Goal: Navigation & Orientation: Find specific page/section

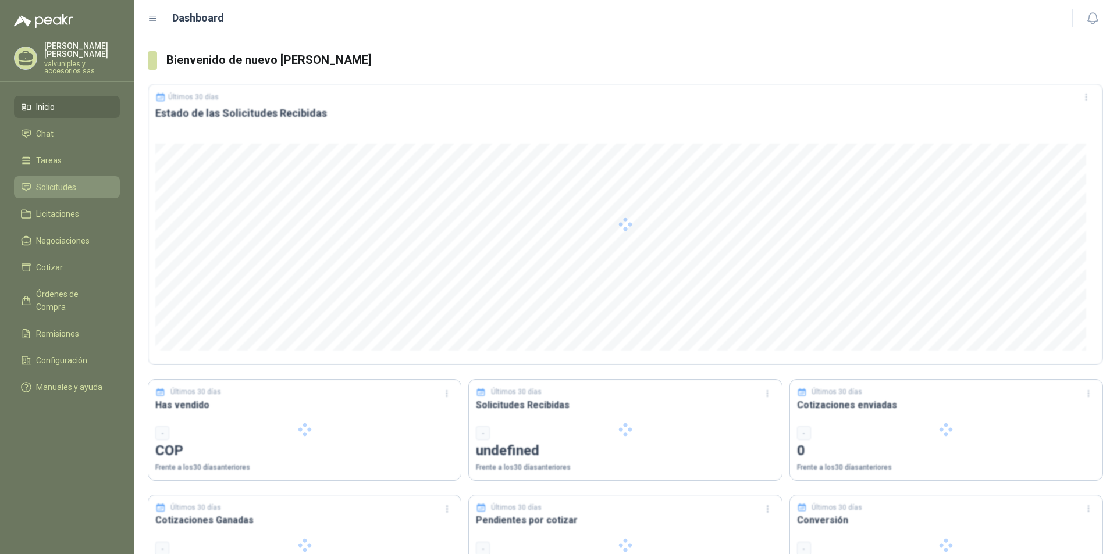
click at [47, 181] on span "Solicitudes" at bounding box center [56, 187] width 40 height 13
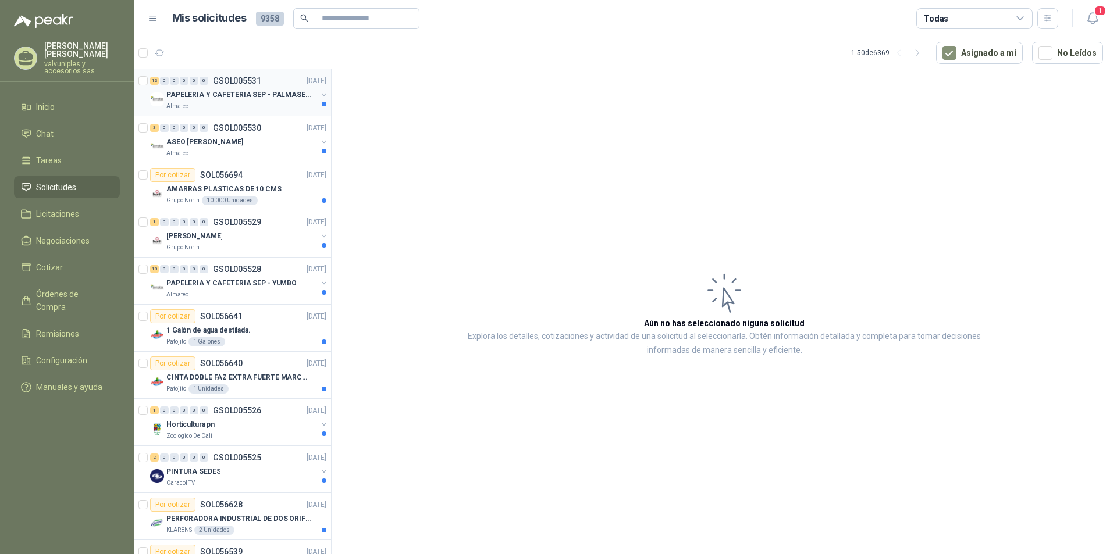
click at [198, 92] on p "PAPELERIA Y CAFETERIA SEP - PALMASECA" at bounding box center [238, 95] width 145 height 11
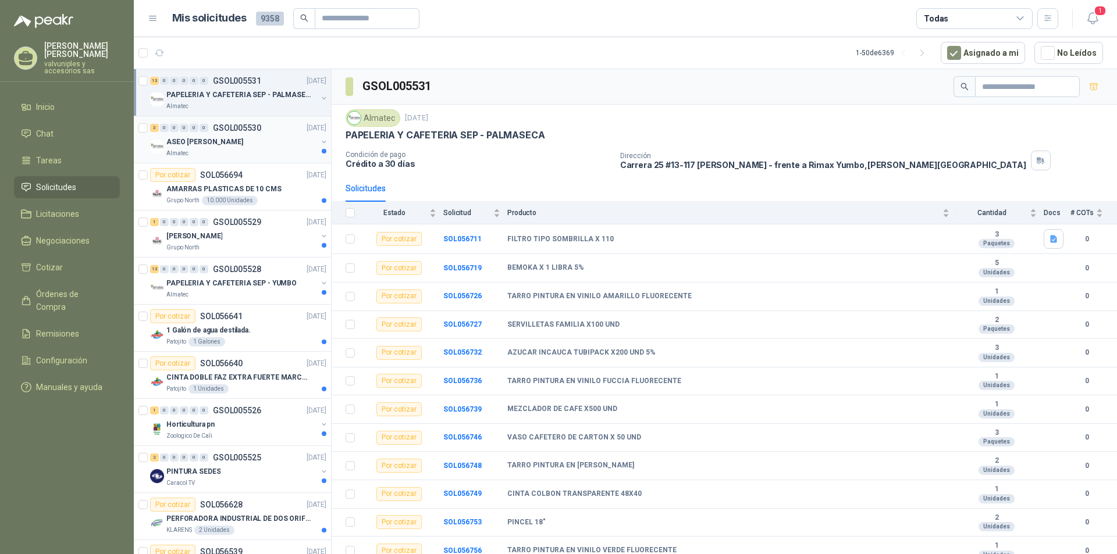
click at [215, 139] on p "ASEO [PERSON_NAME]" at bounding box center [204, 142] width 77 height 11
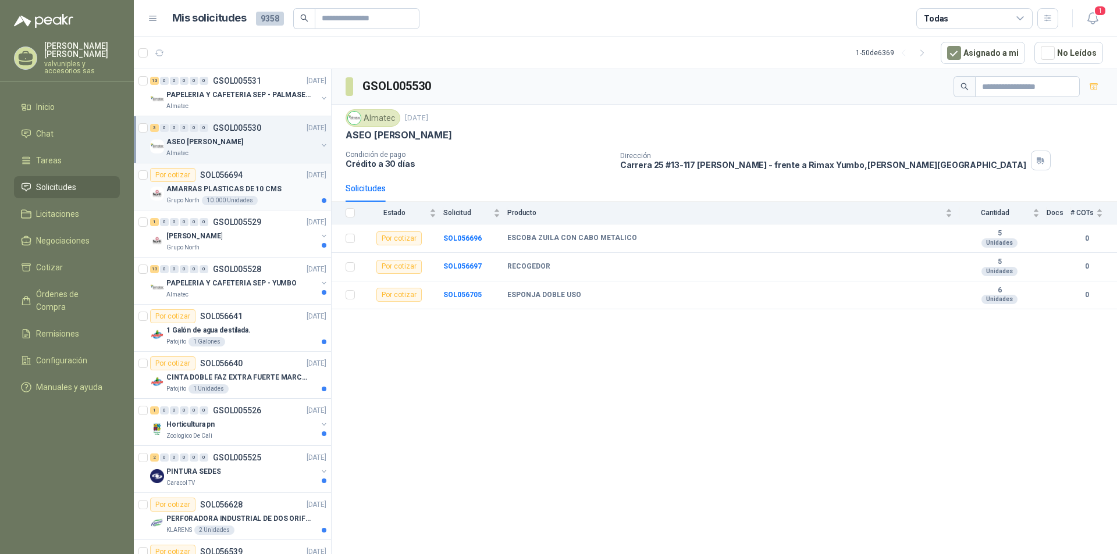
click at [218, 188] on p "AMARRAS PLASTICAS DE 10 CMS" at bounding box center [223, 189] width 115 height 11
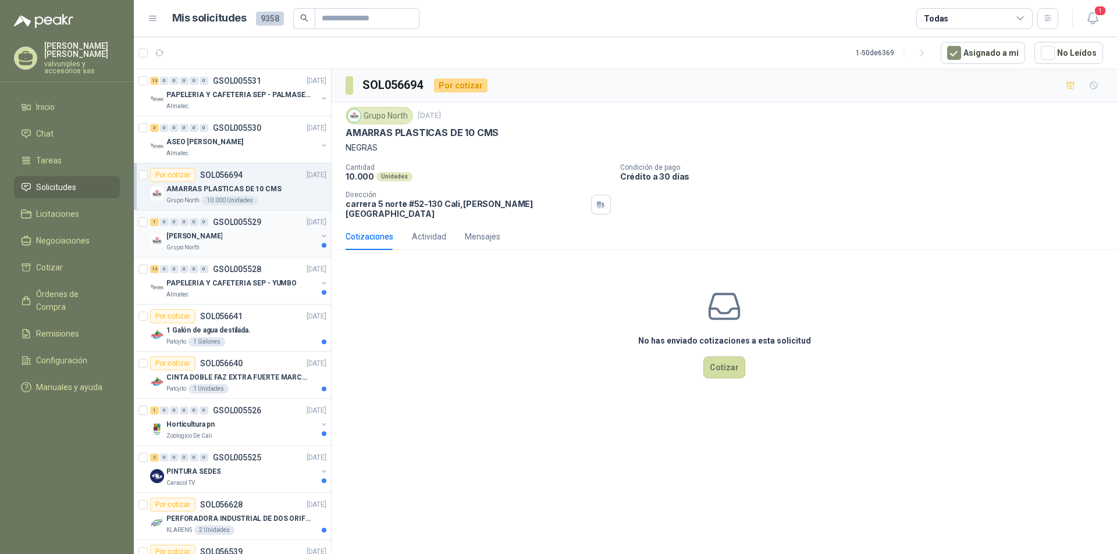
click at [174, 237] on p "[PERSON_NAME]" at bounding box center [194, 236] width 56 height 11
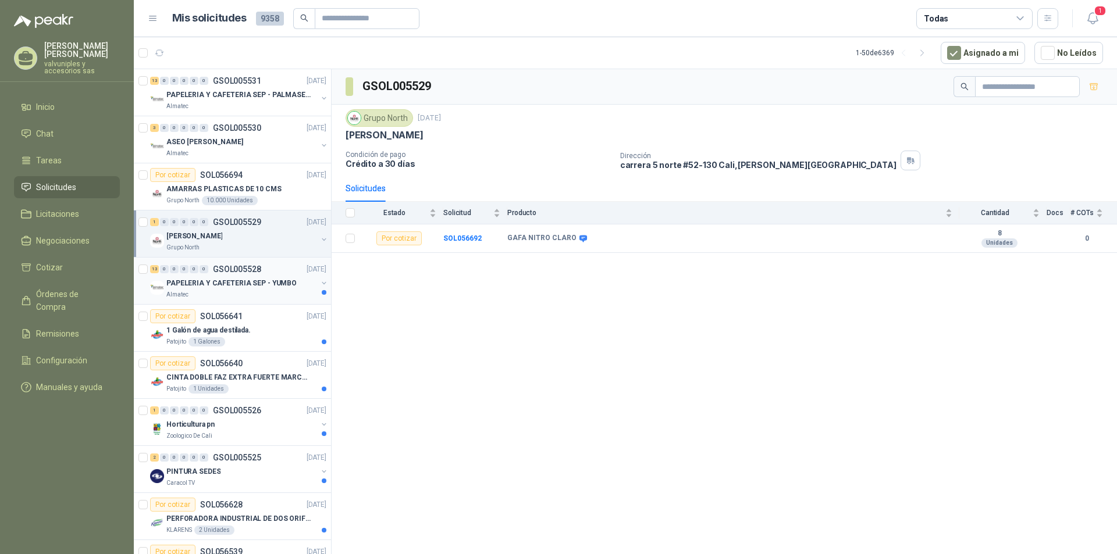
click at [187, 285] on p "PAPELERIA Y CAFETERIA SEP - YUMBO" at bounding box center [231, 283] width 130 height 11
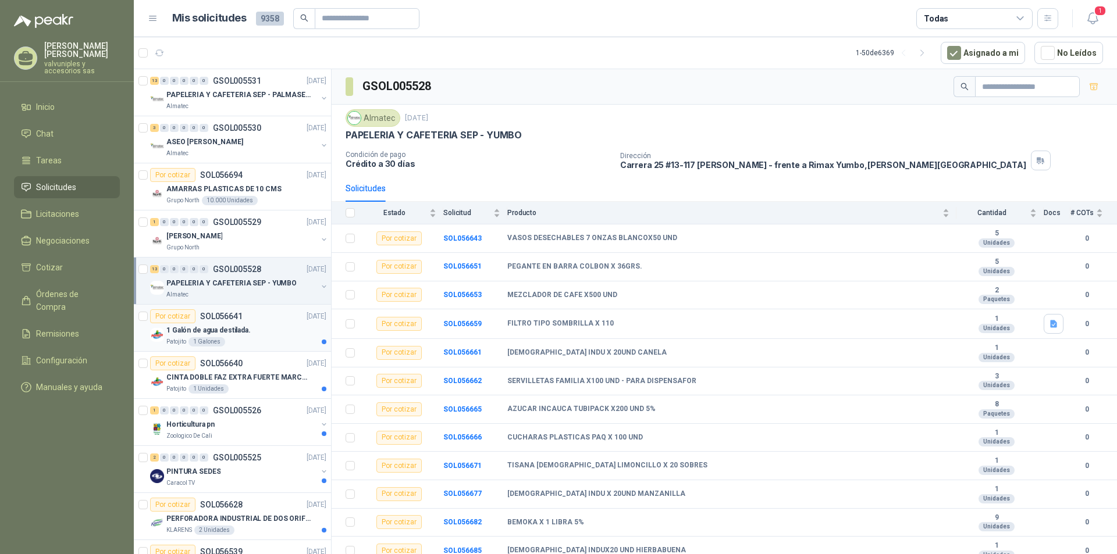
click at [201, 330] on p "1 Galón de agua destilada." at bounding box center [208, 330] width 84 height 11
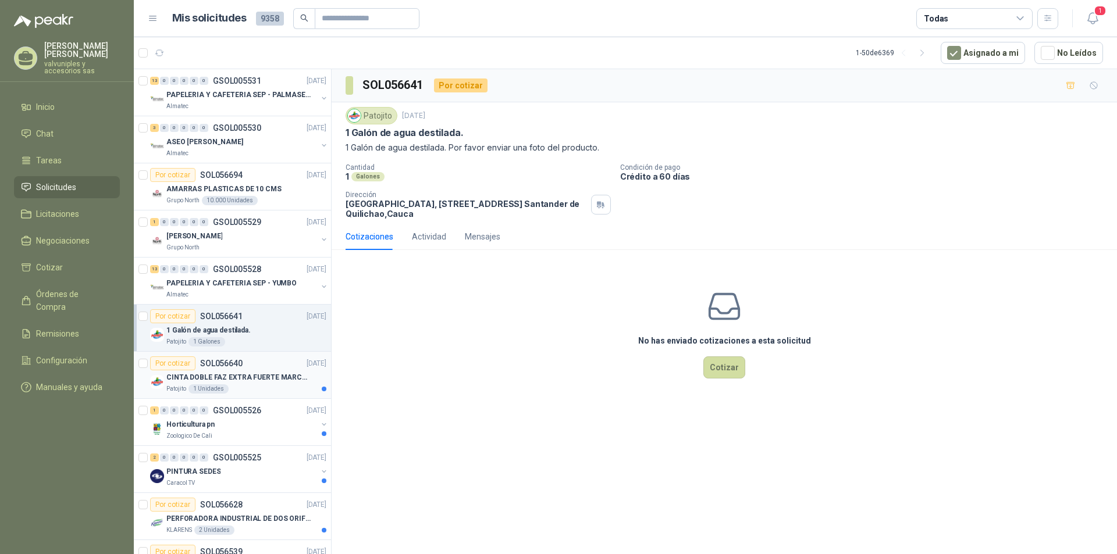
click at [191, 377] on p "CINTA DOBLE FAZ EXTRA FUERTE MARCA:3M" at bounding box center [238, 377] width 145 height 11
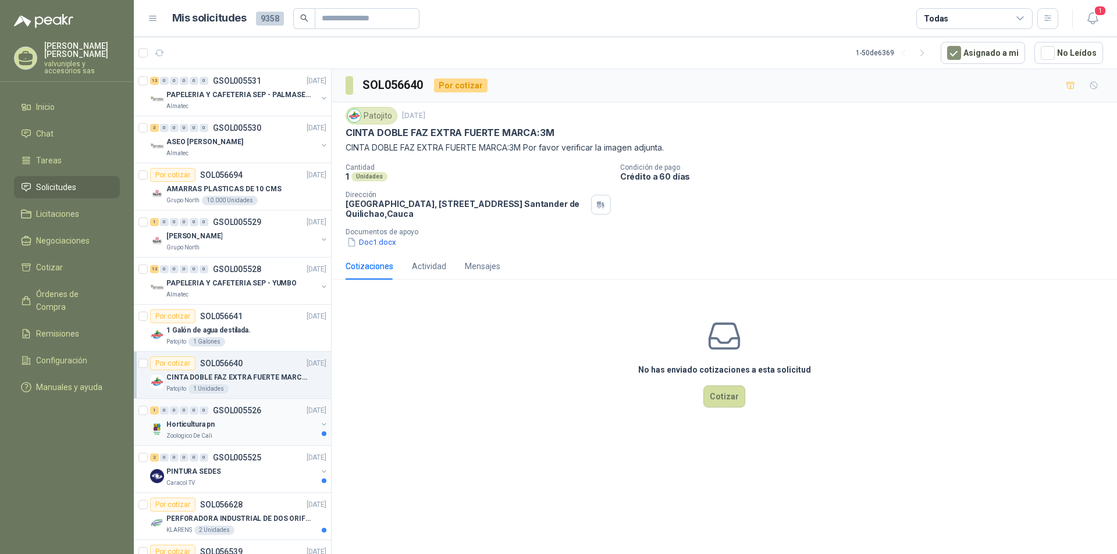
click at [180, 422] on p "Horticultura pn" at bounding box center [190, 425] width 48 height 11
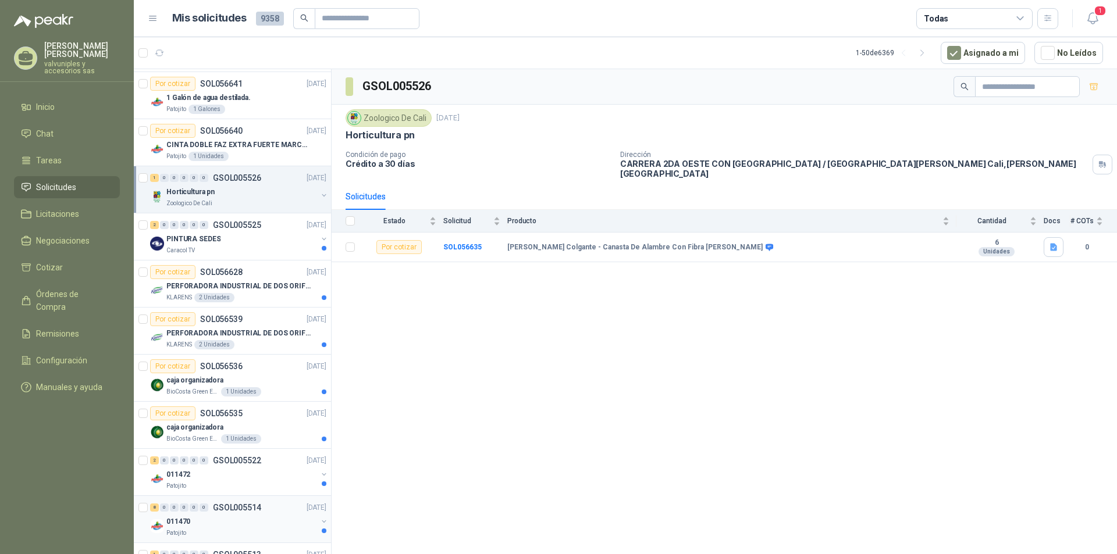
scroll to position [349, 0]
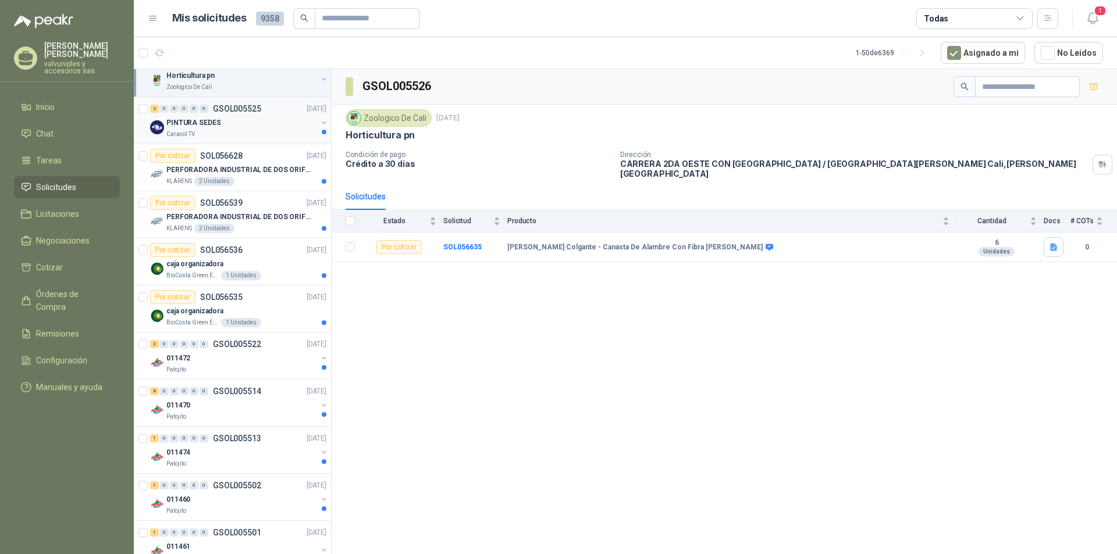
click at [194, 125] on p "PINTURA SEDES" at bounding box center [193, 123] width 54 height 11
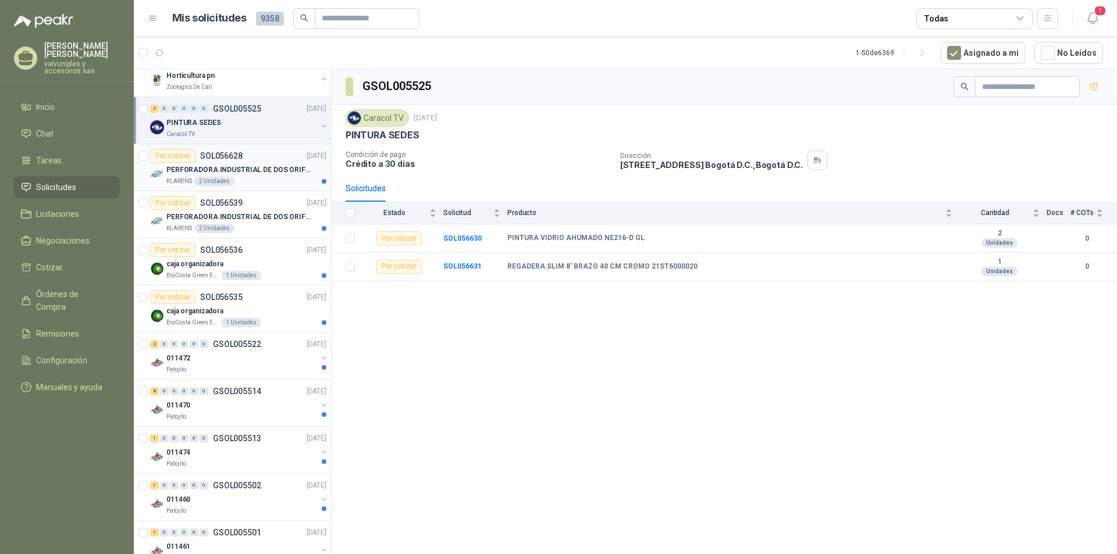
click at [211, 168] on p "PERFORADORA INDUSTRIAL DE DOS ORIFICIOS" at bounding box center [238, 170] width 145 height 11
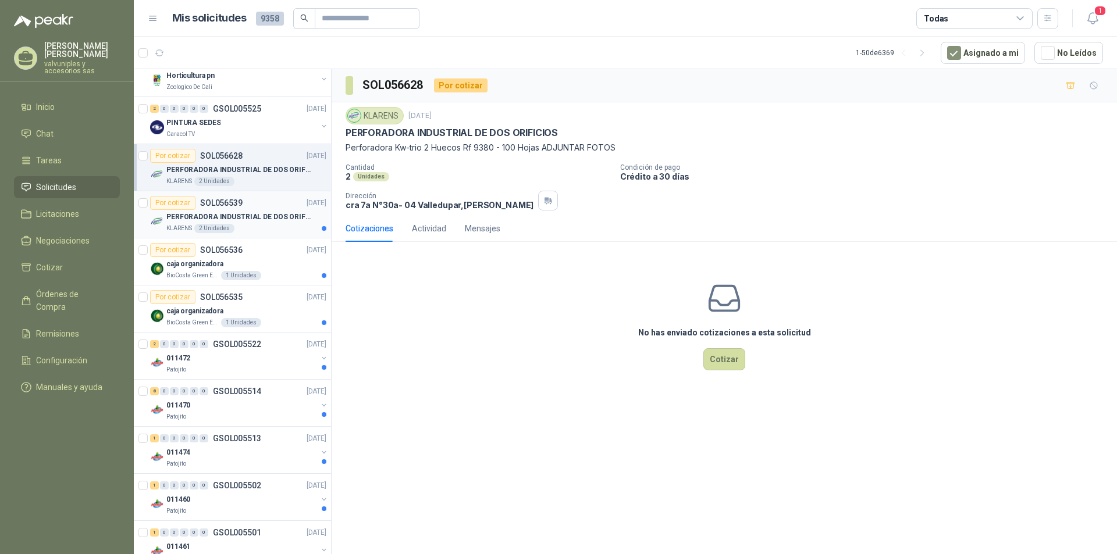
click at [200, 219] on p "PERFORADORA INDUSTRIAL DE DOS ORIFICIOS" at bounding box center [238, 217] width 145 height 11
click at [184, 261] on p "caja organizadora" at bounding box center [194, 264] width 57 height 11
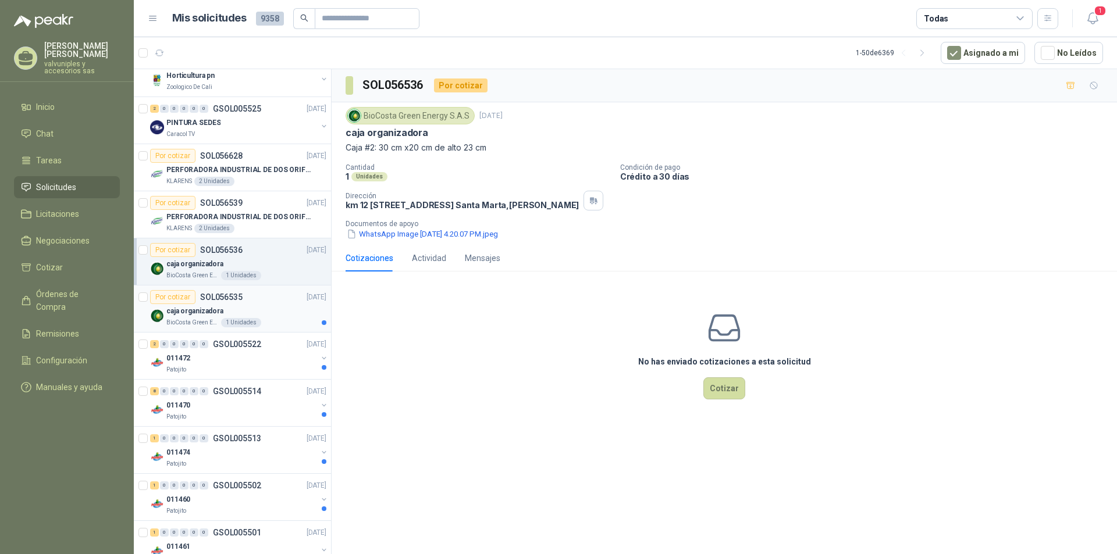
click at [187, 311] on p "caja organizadora" at bounding box center [194, 311] width 57 height 11
click at [176, 357] on p "011472" at bounding box center [178, 358] width 24 height 11
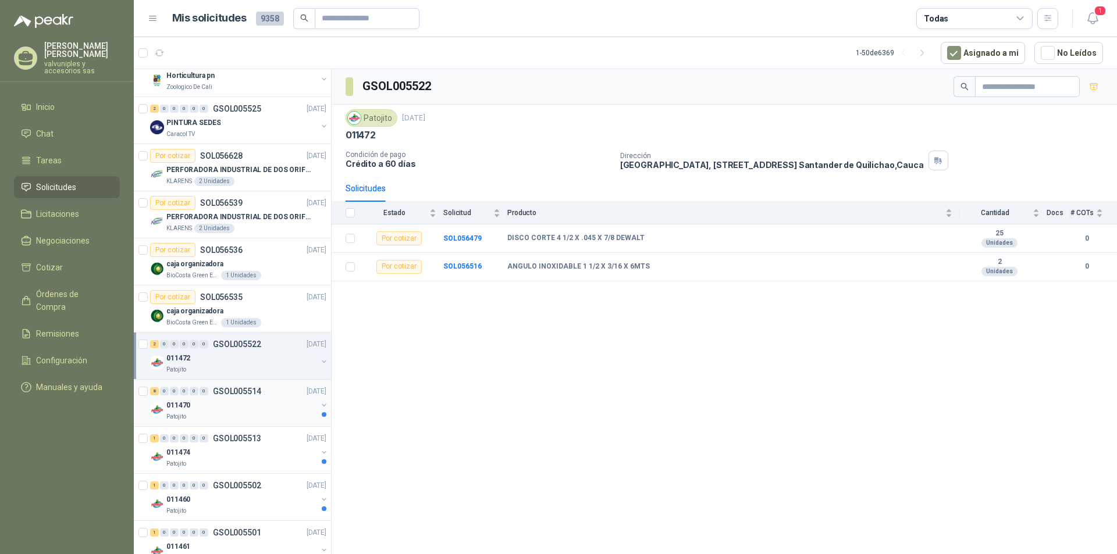
click at [182, 407] on p "011470" at bounding box center [178, 405] width 24 height 11
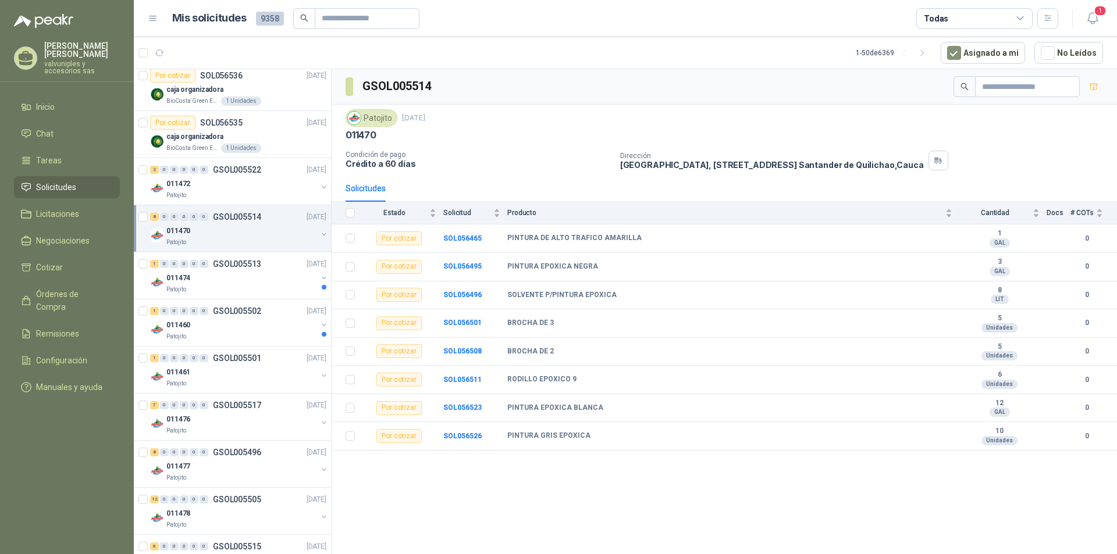
scroll to position [582, 0]
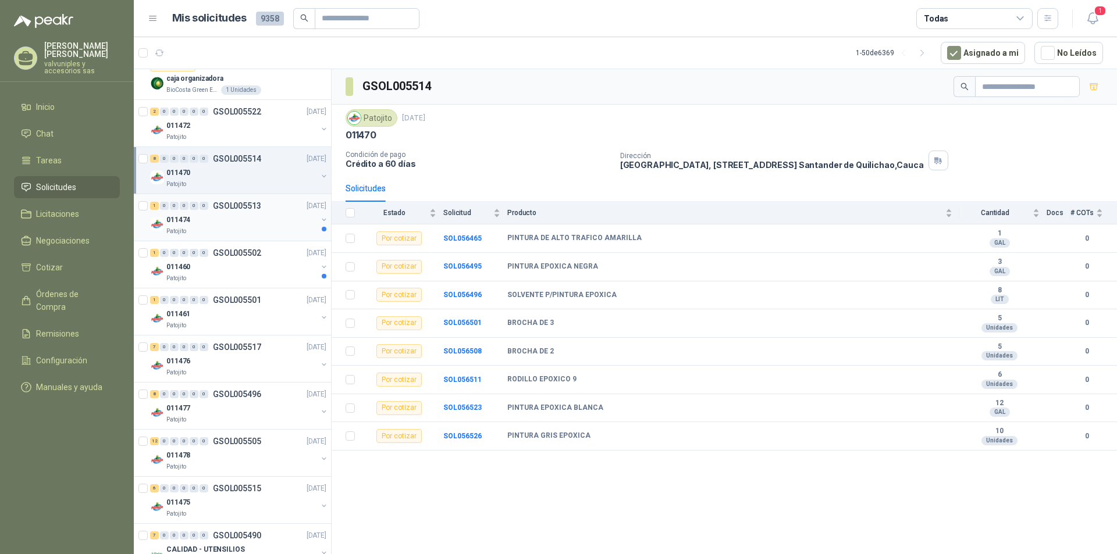
click at [191, 218] on div "011474" at bounding box center [241, 220] width 151 height 14
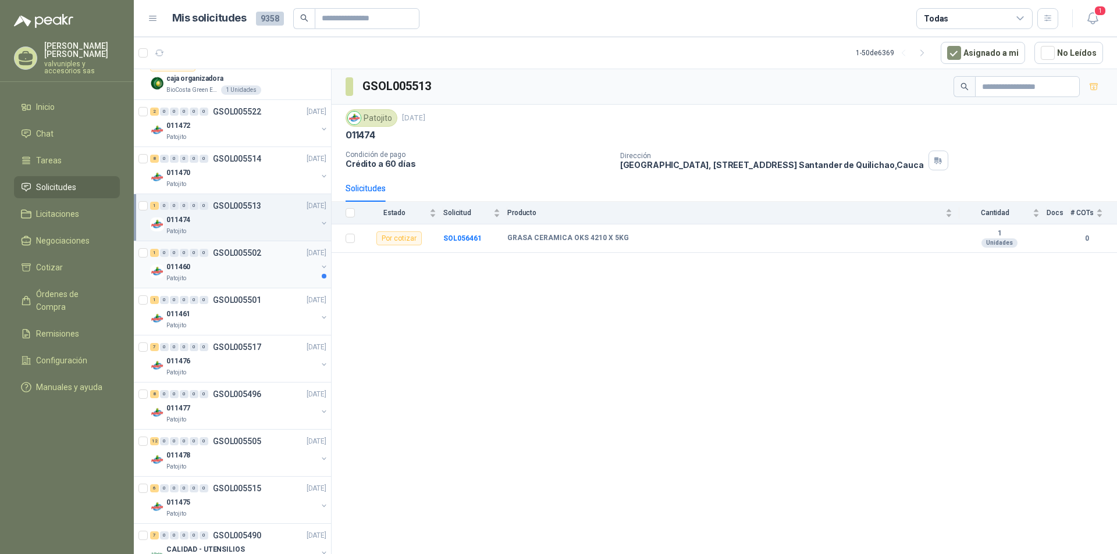
click at [184, 267] on p "011460" at bounding box center [178, 267] width 24 height 11
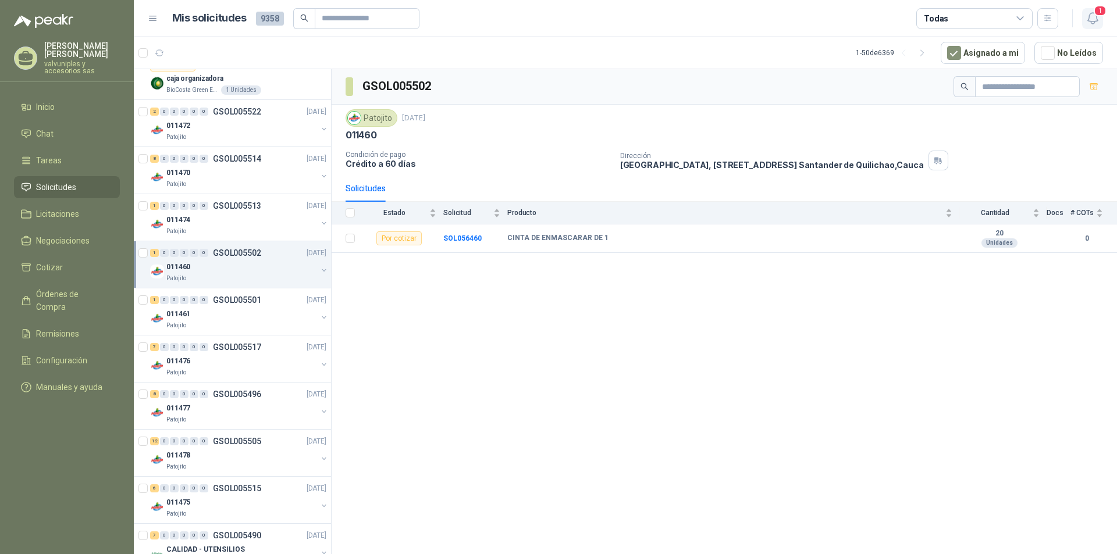
click at [1095, 20] on icon "button" at bounding box center [1093, 18] width 15 height 15
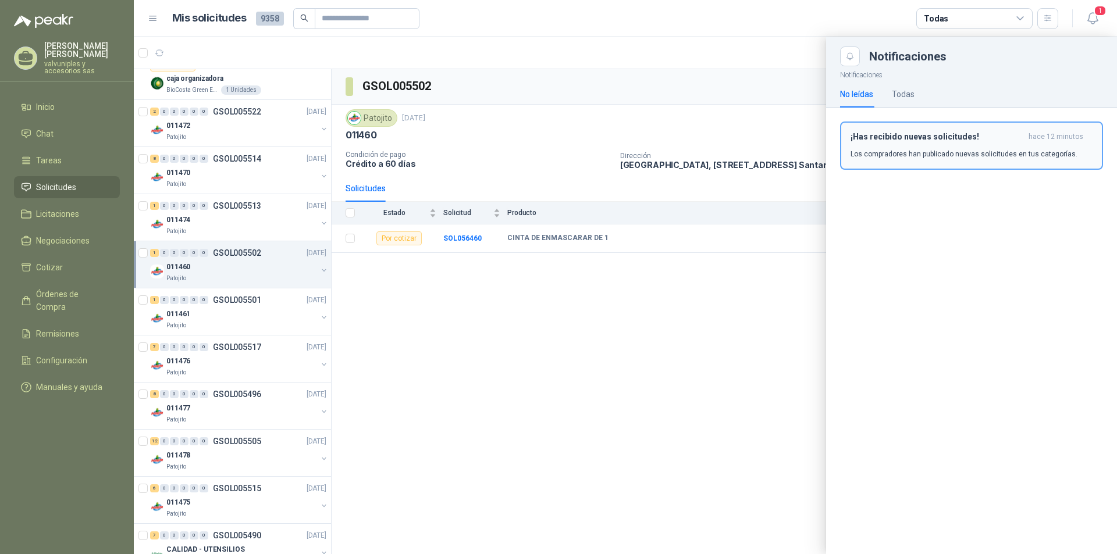
click at [945, 140] on h3 "¡Has recibido nuevas solicitudes!" at bounding box center [937, 137] width 173 height 10
